Goal: Transaction & Acquisition: Purchase product/service

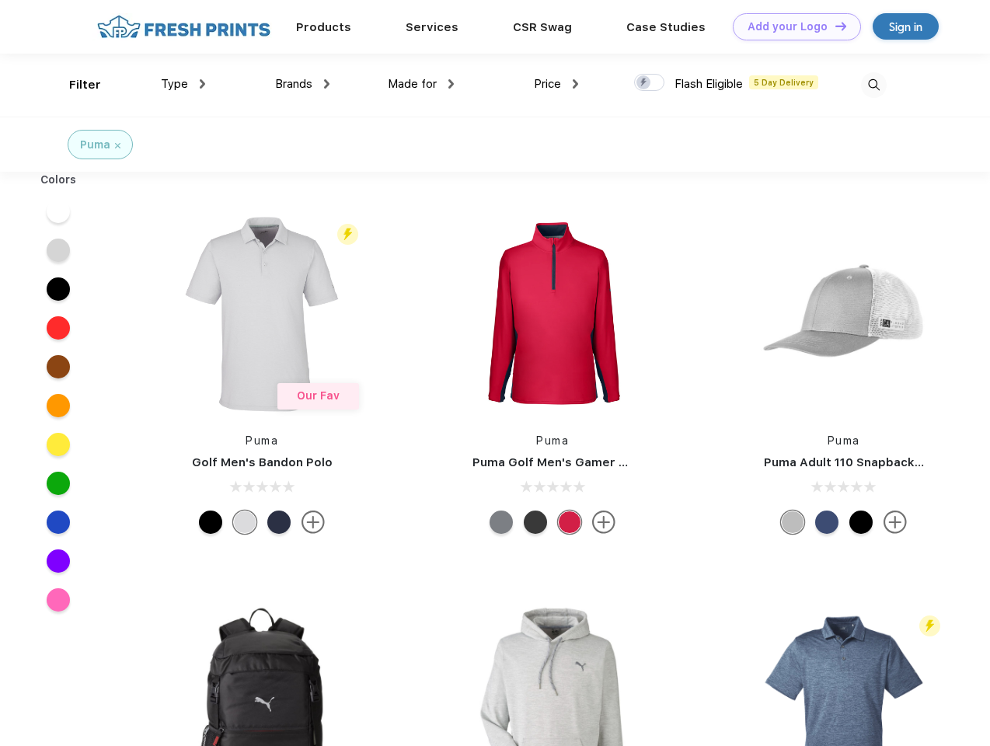
click at [791, 26] on link "Add your Logo Design Tool" at bounding box center [796, 26] width 128 height 27
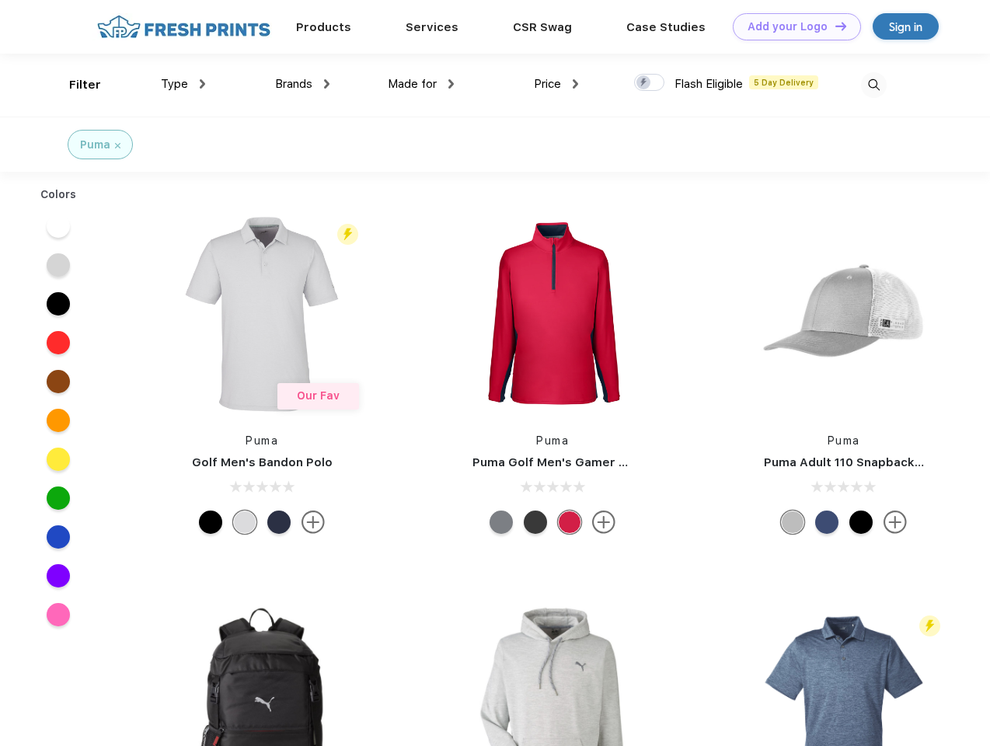
click at [0, 0] on div "Design Tool" at bounding box center [0, 0] width 0 height 0
click at [833, 26] on link "Add your Logo Design Tool" at bounding box center [796, 26] width 128 height 27
click at [75, 85] on div "Filter" at bounding box center [85, 85] width 32 height 18
click at [183, 84] on span "Type" at bounding box center [174, 84] width 27 height 14
click at [302, 84] on span "Brands" at bounding box center [293, 84] width 37 height 14
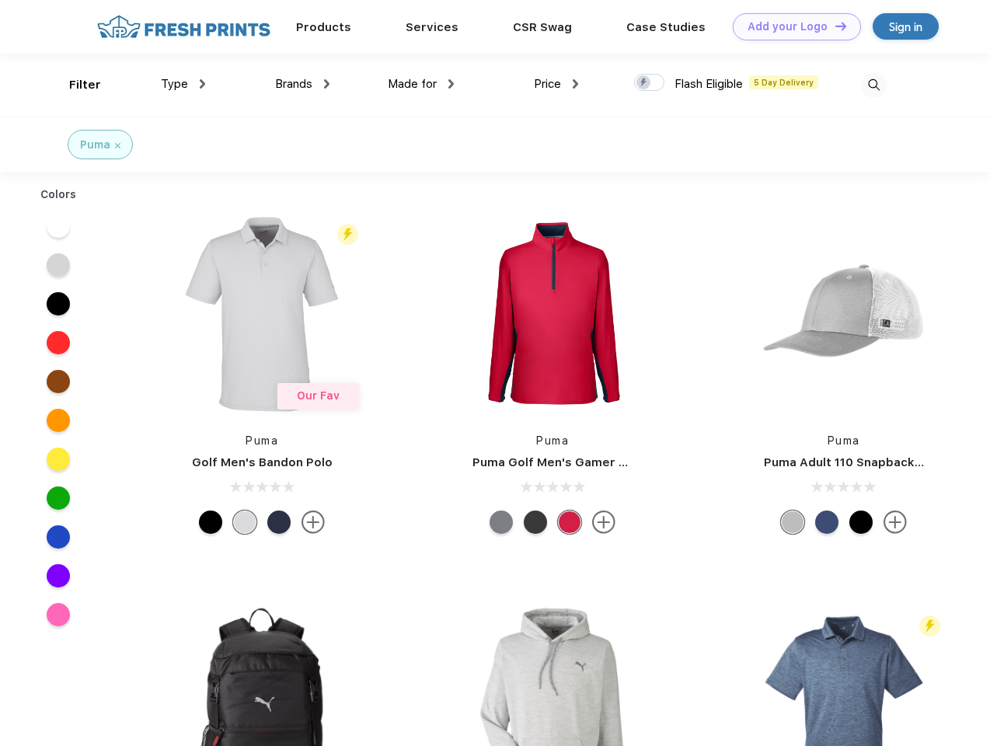
click at [421, 84] on span "Made for" at bounding box center [412, 84] width 49 height 14
click at [556, 84] on span "Price" at bounding box center [547, 84] width 27 height 14
click at [649, 83] on div at bounding box center [649, 82] width 30 height 17
click at [644, 83] on input "checkbox" at bounding box center [639, 78] width 10 height 10
click at [873, 85] on img at bounding box center [874, 85] width 26 height 26
